Goal: Find specific page/section: Find specific page/section

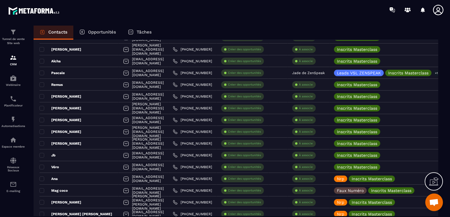
scroll to position [766, 0]
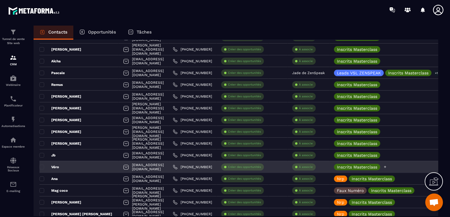
click at [387, 166] on icon at bounding box center [385, 167] width 4 height 4
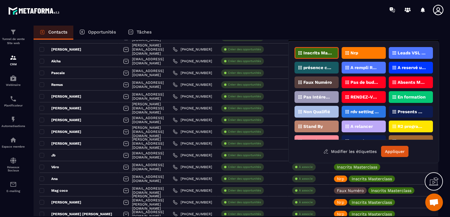
click at [373, 55] on div "Nrp" at bounding box center [364, 53] width 44 height 12
click at [396, 148] on button "Appliquer" at bounding box center [394, 151] width 27 height 11
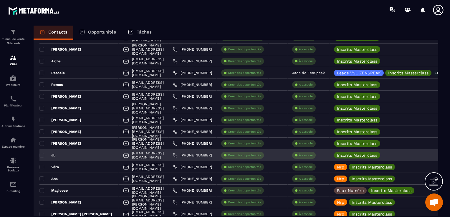
click at [67, 154] on div "Jb" at bounding box center [78, 156] width 79 height 12
